Goal: Transaction & Acquisition: Purchase product/service

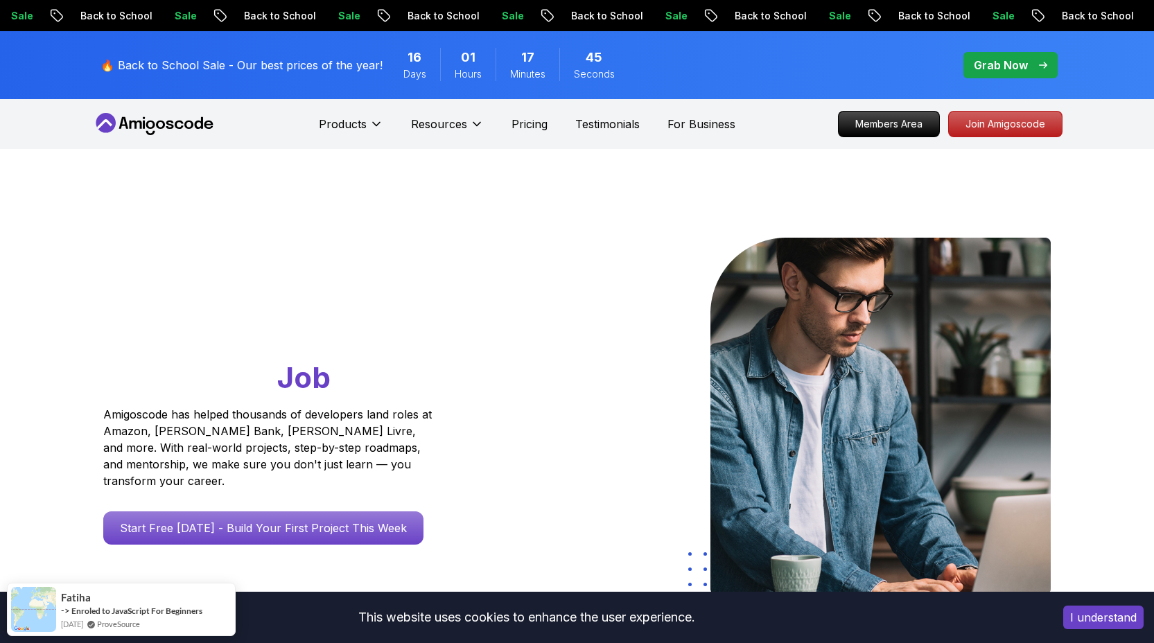
click at [994, 62] on p "Grab Now" at bounding box center [1001, 65] width 54 height 17
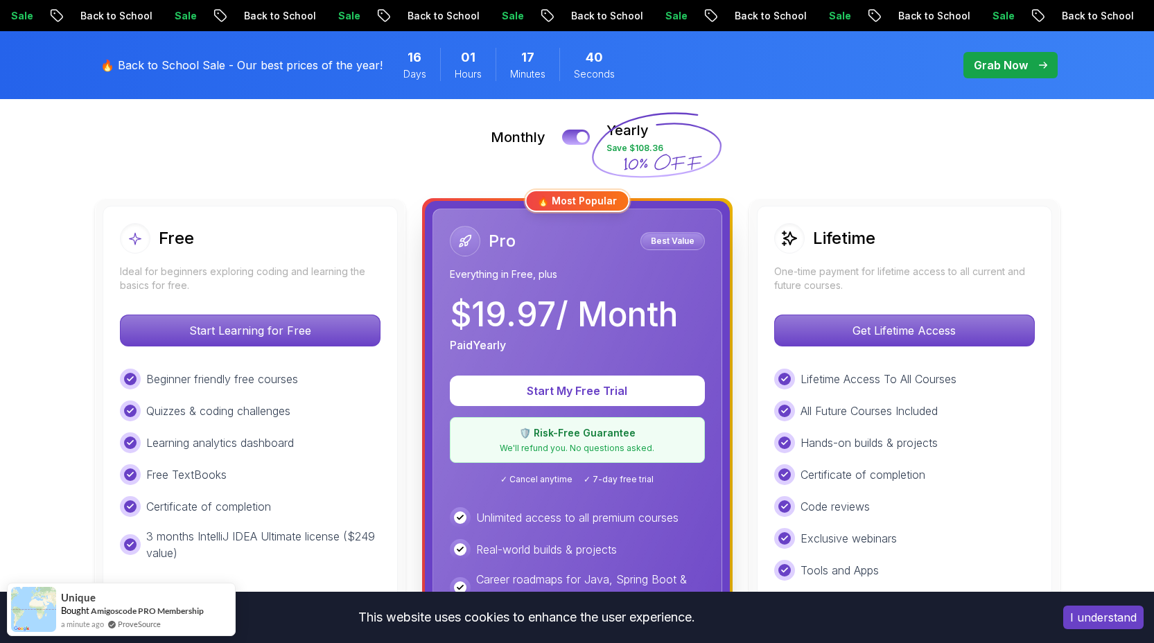
scroll to position [310, 0]
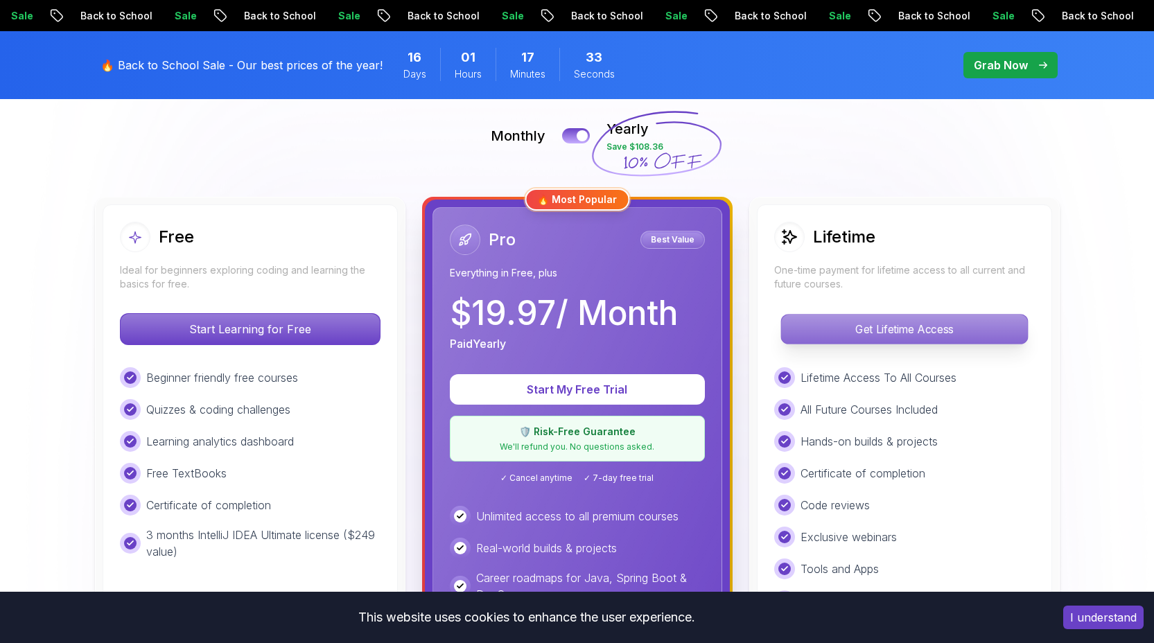
click at [881, 337] on p "Get Lifetime Access" at bounding box center [904, 329] width 246 height 29
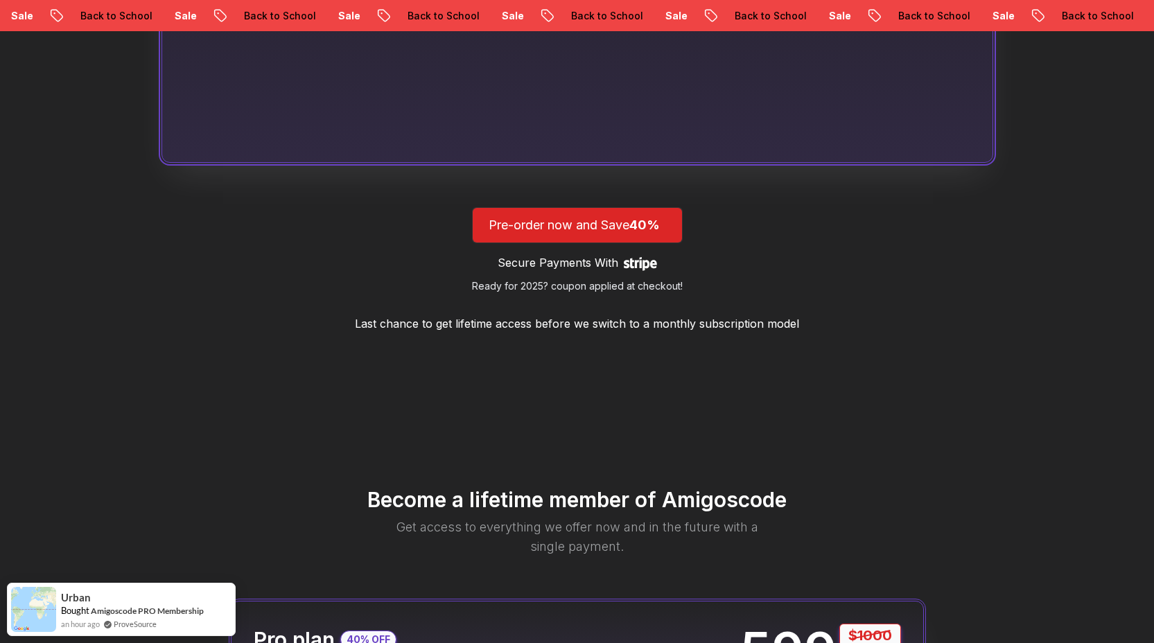
scroll to position [1238, 0]
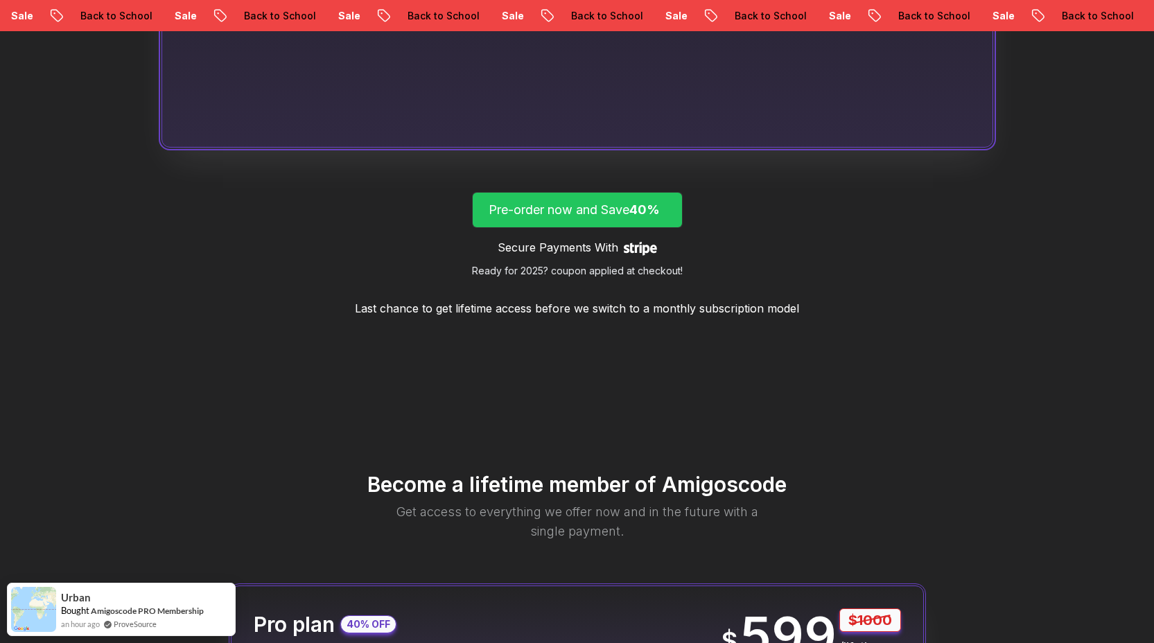
click at [610, 220] on span "lifetime-access" at bounding box center [577, 210] width 209 height 35
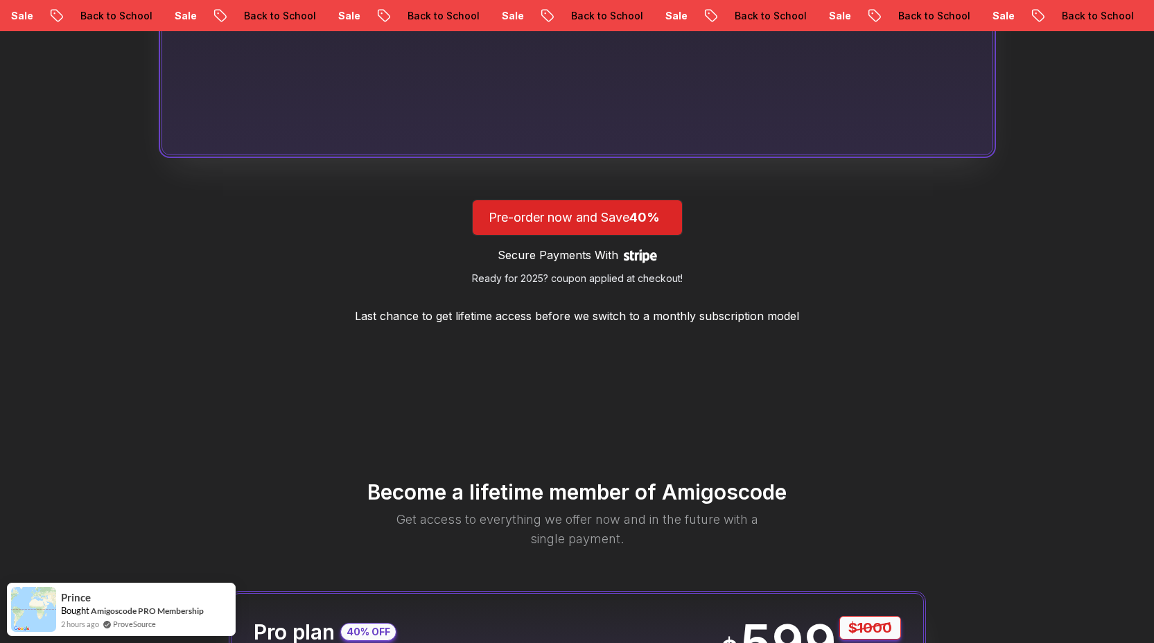
scroll to position [1238, 0]
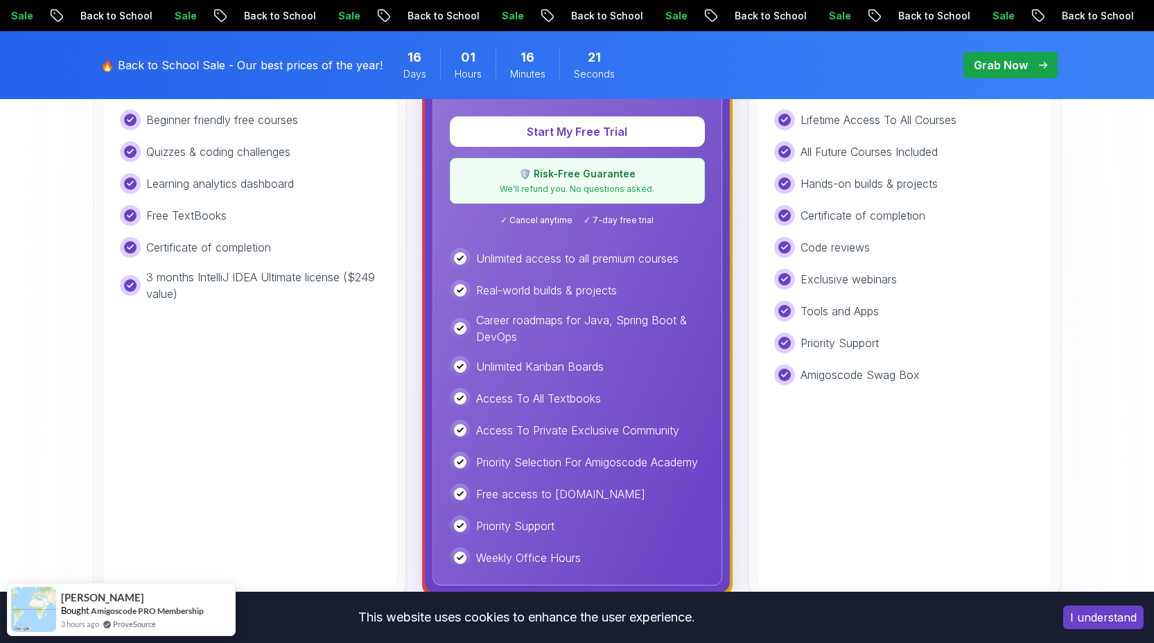
scroll to position [568, 0]
click at [552, 397] on p "Access To All Textbooks" at bounding box center [538, 398] width 125 height 17
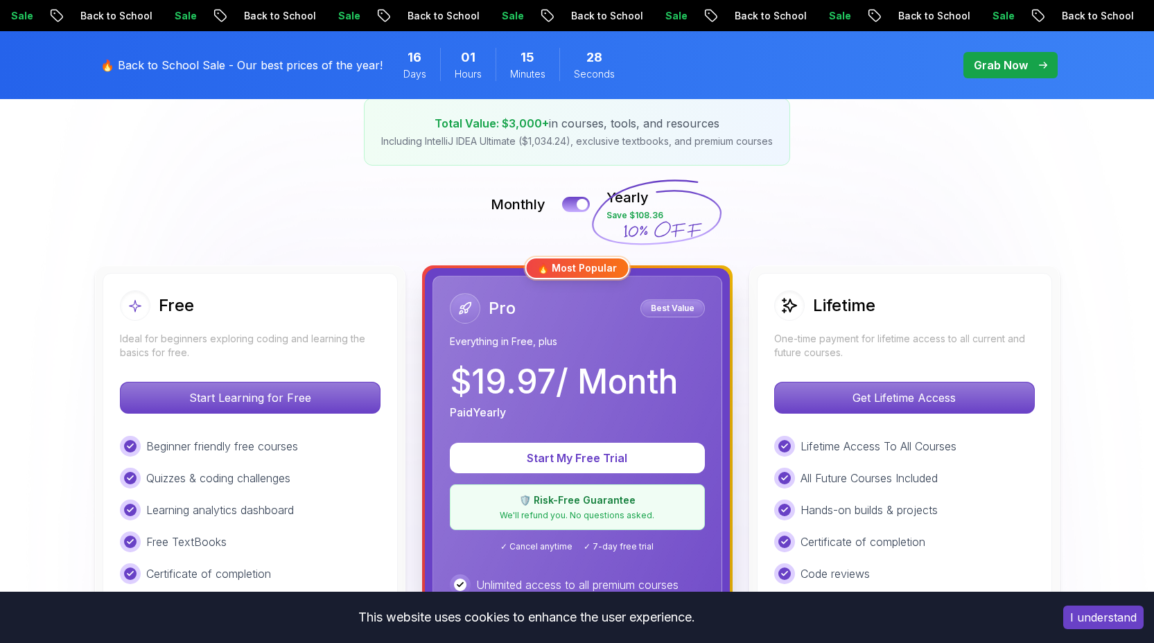
scroll to position [242, 0]
click at [582, 202] on div at bounding box center [583, 204] width 12 height 12
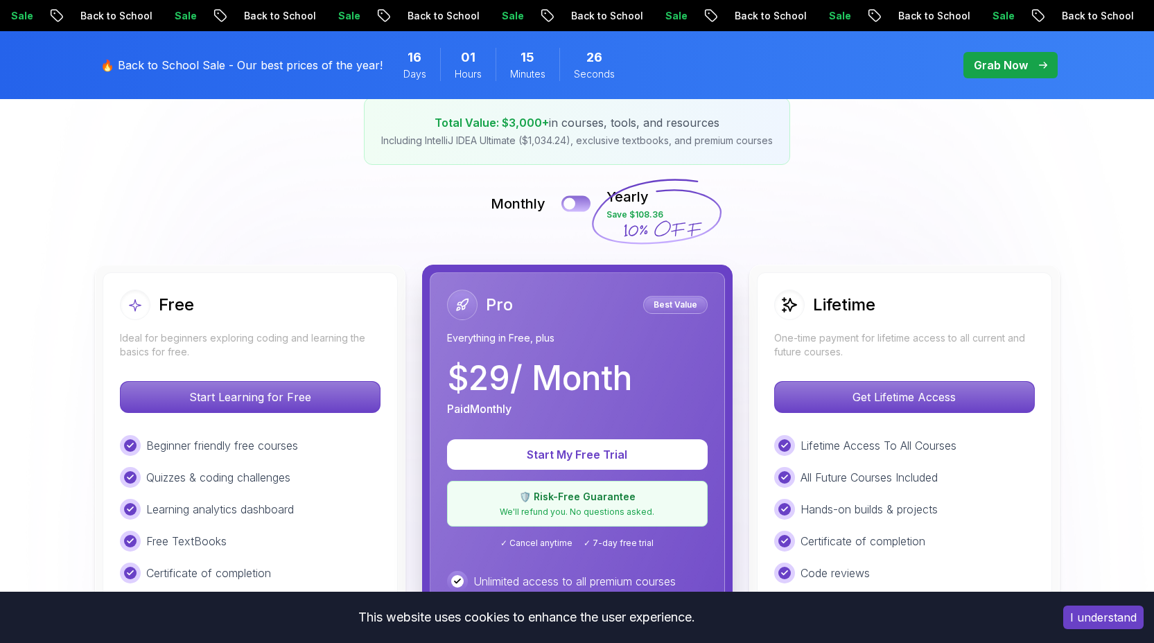
click at [580, 203] on button at bounding box center [576, 203] width 29 height 16
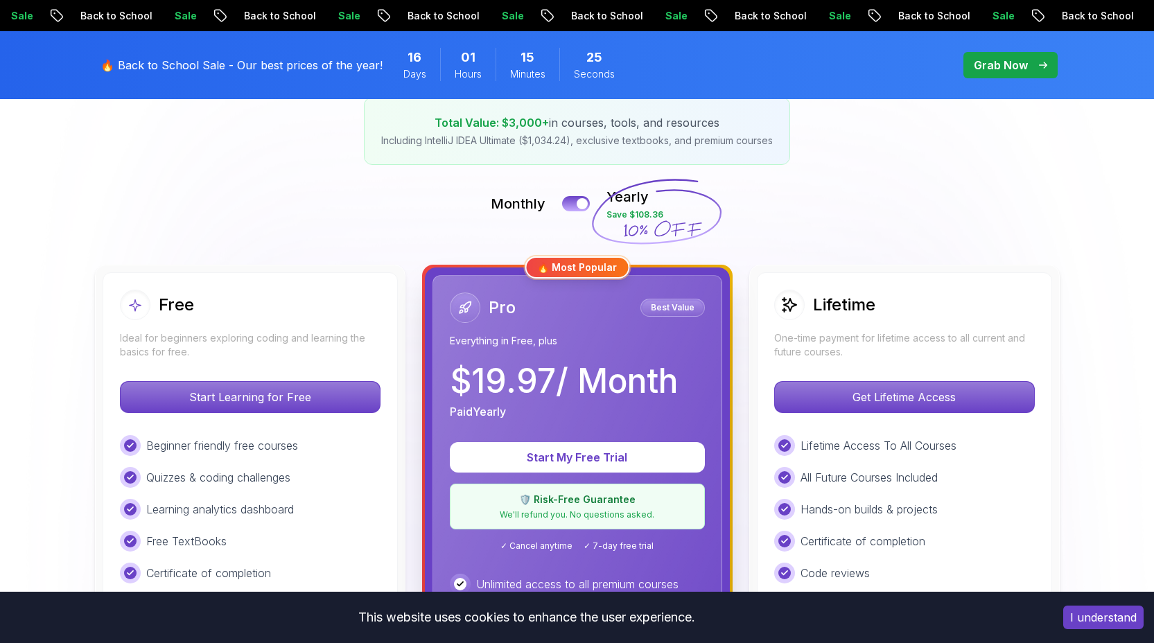
scroll to position [288, 0]
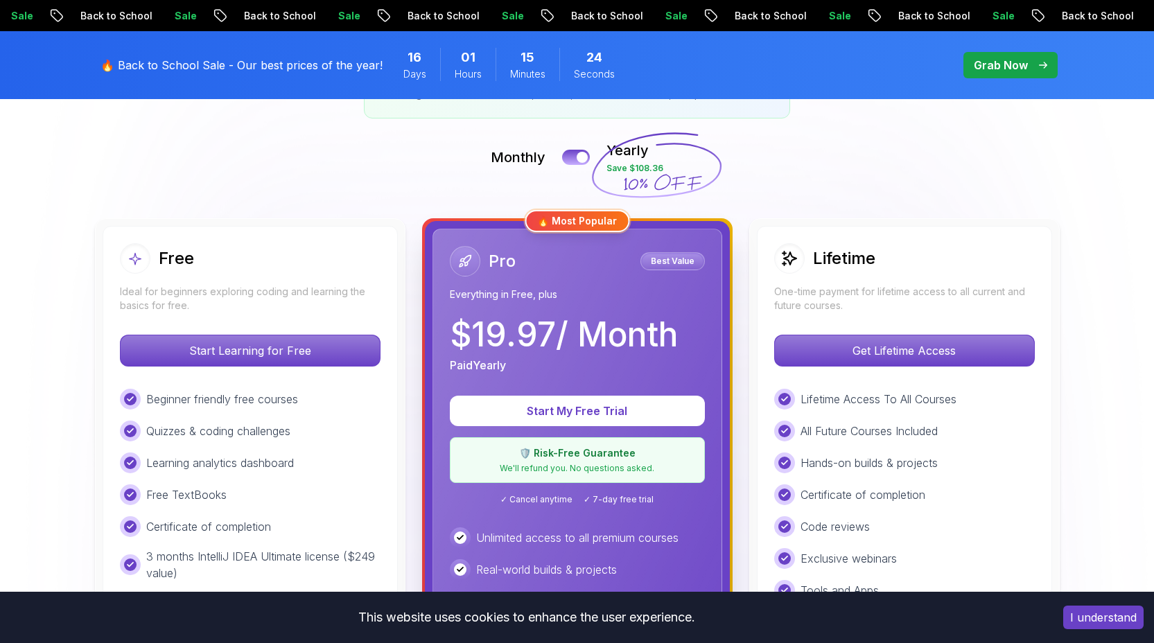
click at [674, 267] on p "Best Value" at bounding box center [673, 261] width 60 height 14
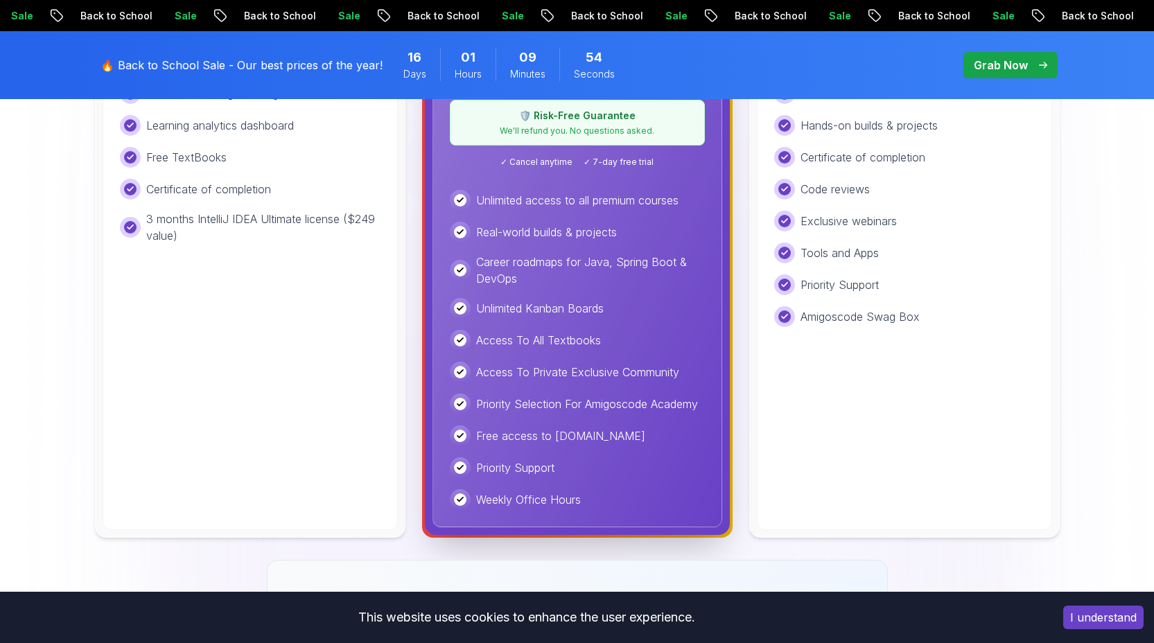
scroll to position [625, 0]
click at [1093, 624] on button "I understand" at bounding box center [1103, 618] width 80 height 24
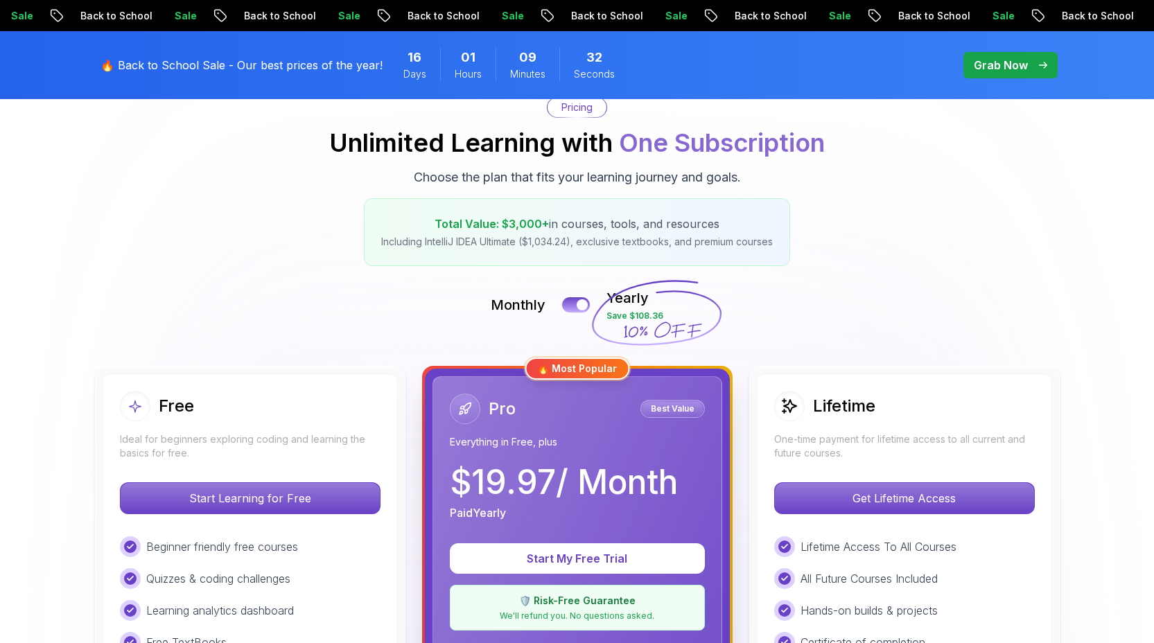
scroll to position [0, 0]
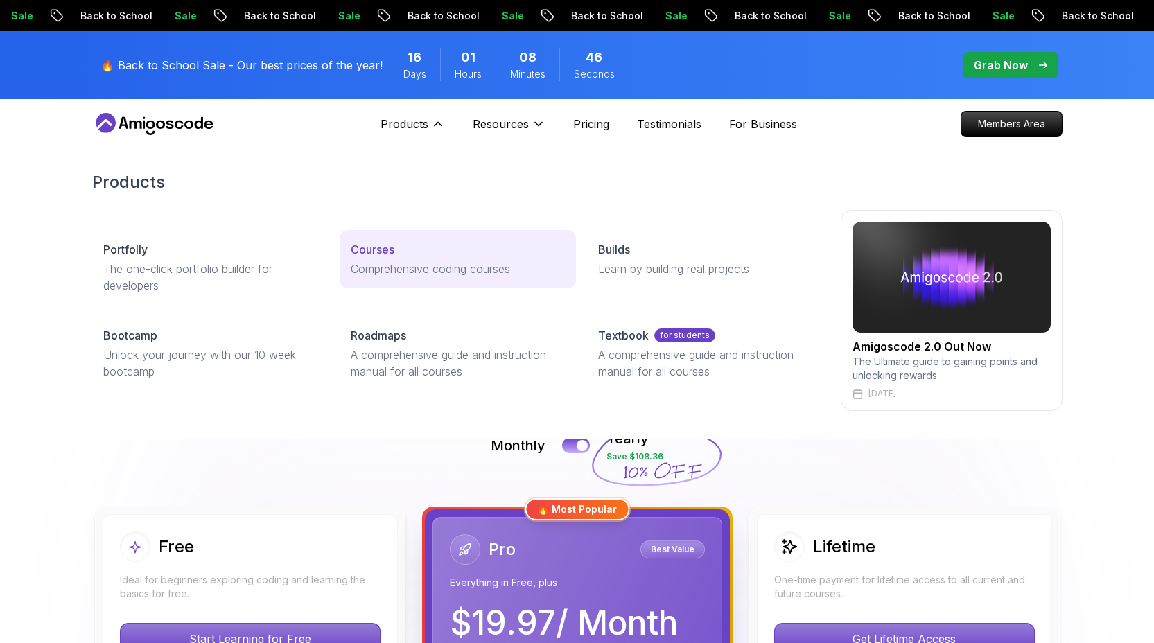
click at [374, 244] on p "Courses" at bounding box center [373, 249] width 44 height 17
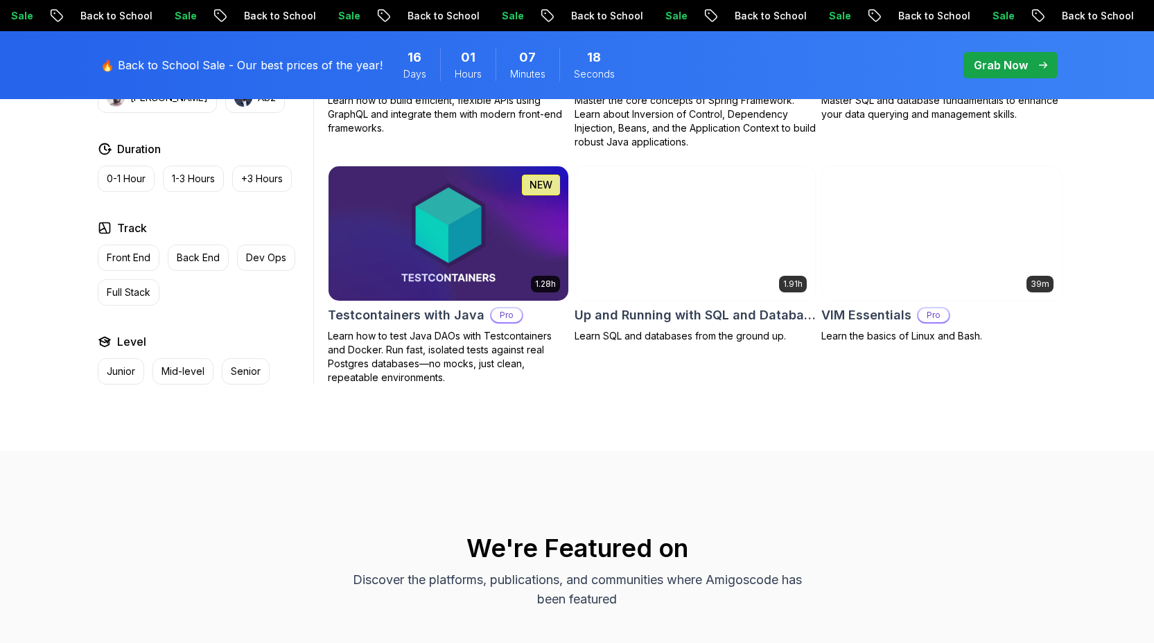
scroll to position [3694, 0]
